Goal: Find specific page/section: Find specific page/section

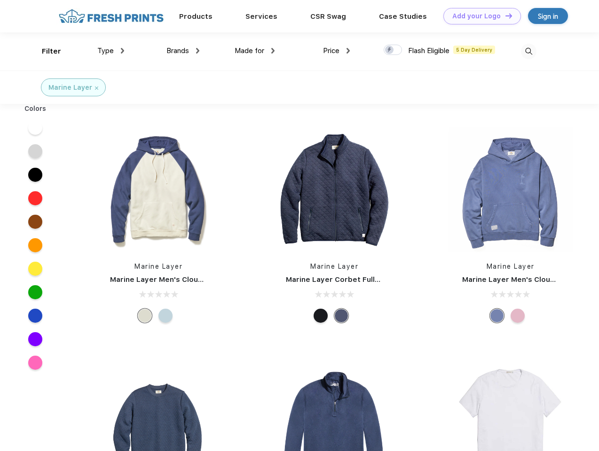
click at [478, 16] on link "Add your Logo Design Tool" at bounding box center [482, 16] width 78 height 16
click at [0, 0] on div "Design Tool" at bounding box center [0, 0] width 0 height 0
click at [504, 16] on link "Add your Logo Design Tool" at bounding box center [482, 16] width 78 height 16
click at [45, 51] on div "Filter" at bounding box center [51, 51] width 19 height 11
click at [111, 51] on span "Type" at bounding box center [105, 51] width 16 height 8
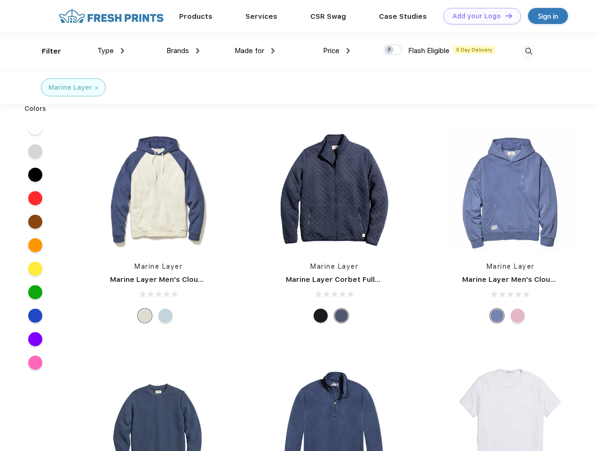
click at [183, 51] on span "Brands" at bounding box center [177, 51] width 23 height 8
click at [255, 51] on span "Made for" at bounding box center [250, 51] width 30 height 8
click at [337, 51] on span "Price" at bounding box center [331, 51] width 16 height 8
click at [393, 50] on div at bounding box center [393, 50] width 18 height 10
click at [390, 50] on input "checkbox" at bounding box center [387, 47] width 6 height 6
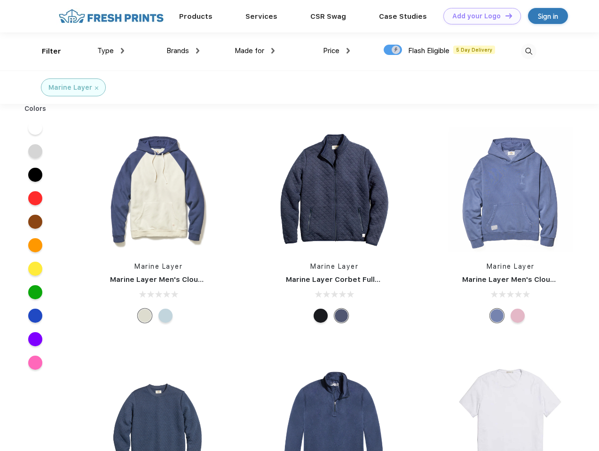
click at [528, 51] on img at bounding box center [529, 52] width 16 height 16
